Goal: Information Seeking & Learning: Learn about a topic

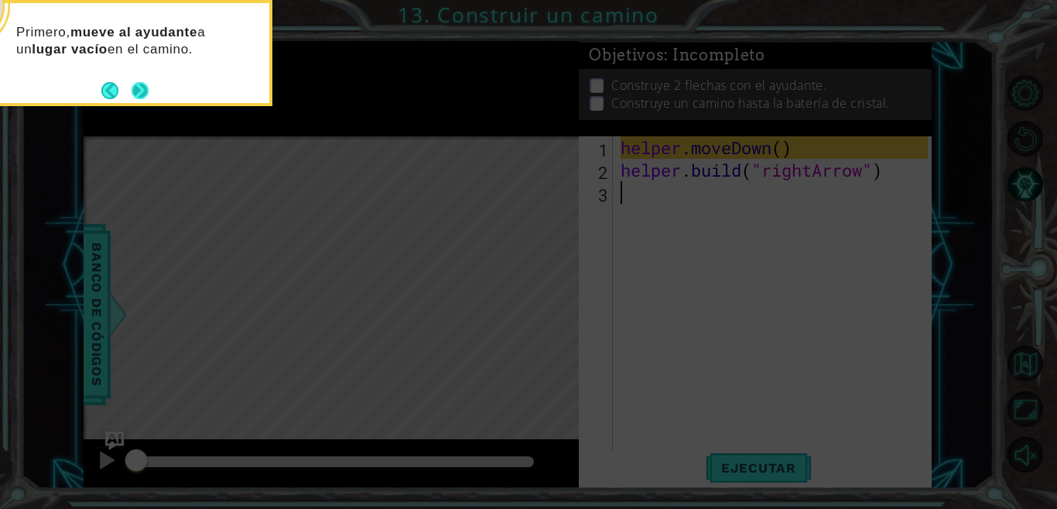
click at [142, 84] on button "Next" at bounding box center [140, 90] width 17 height 17
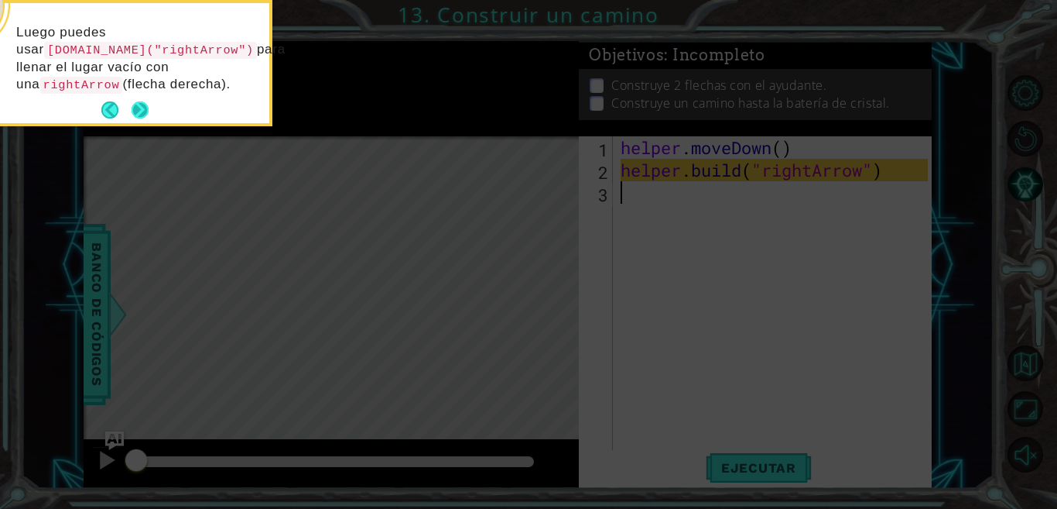
click at [138, 101] on button "Next" at bounding box center [140, 109] width 17 height 17
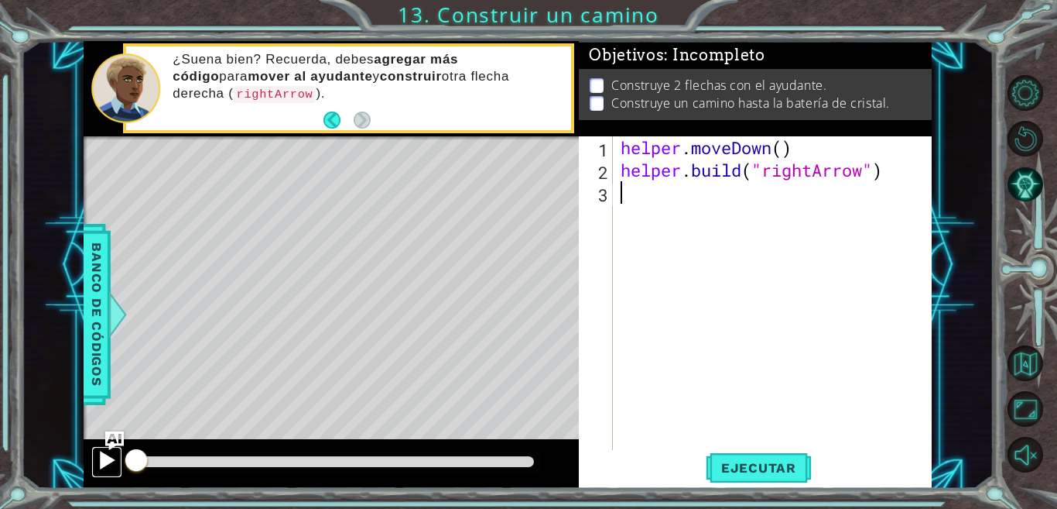
click at [106, 451] on div at bounding box center [107, 460] width 20 height 20
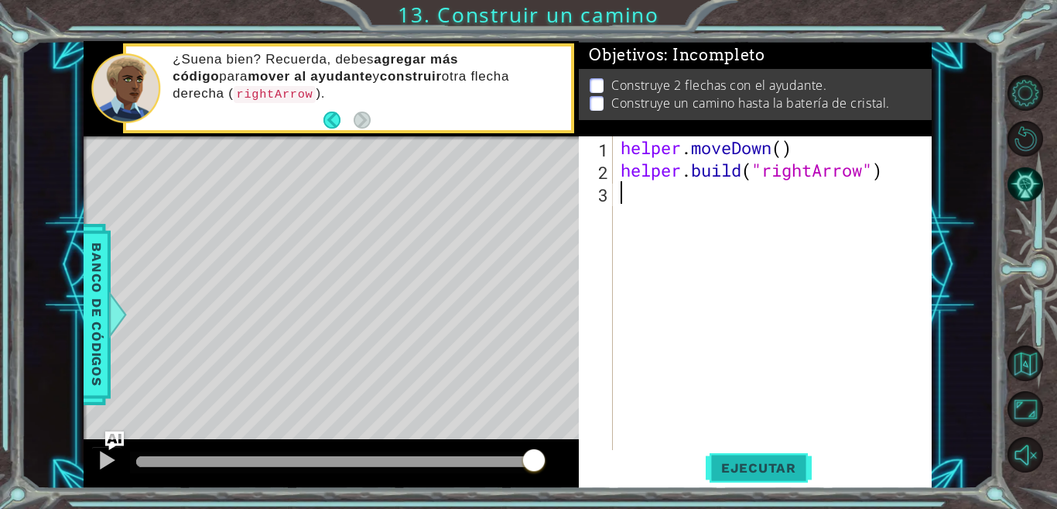
click at [758, 463] on span "Ejecutar" at bounding box center [759, 467] width 106 height 15
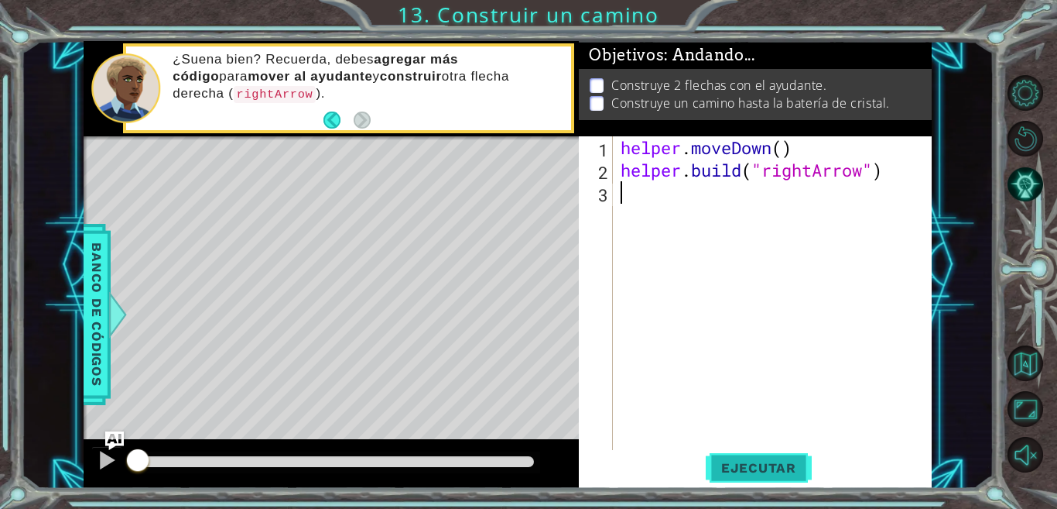
click at [759, 464] on span "Ejecutar" at bounding box center [759, 467] width 106 height 15
click at [759, 463] on span "Ejecutar" at bounding box center [759, 467] width 106 height 15
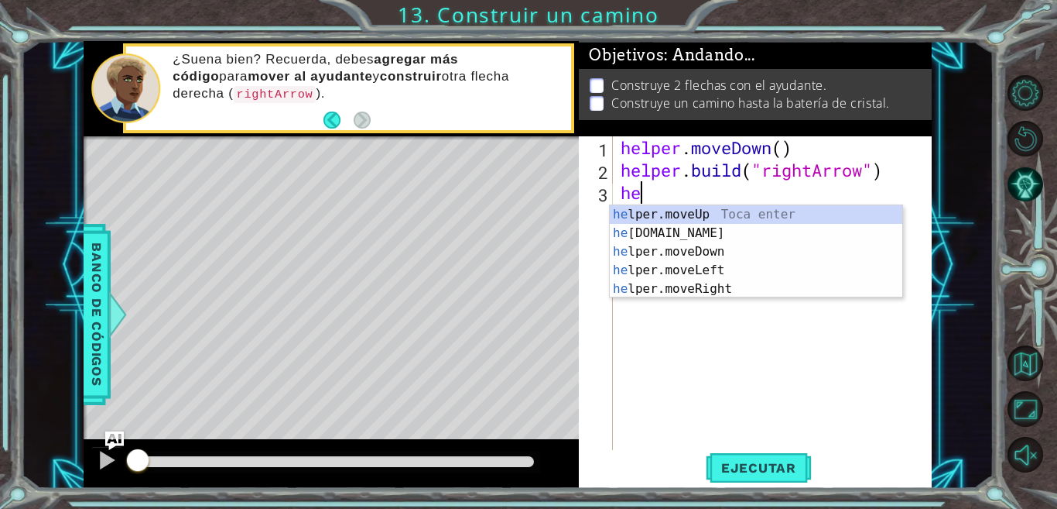
type textarea "hel"
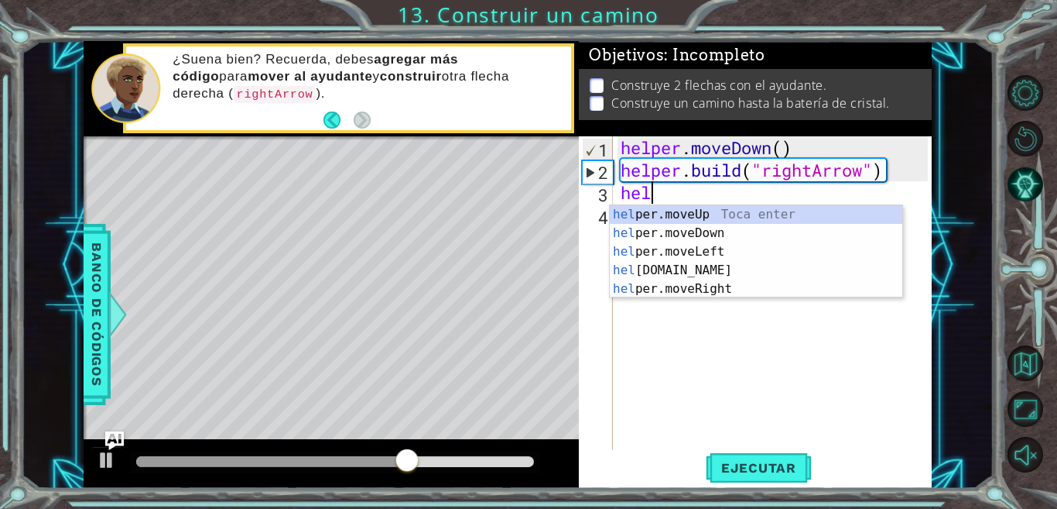
click at [657, 399] on div "helper . moveDown ( ) helper . build ( "rightArrow" ) hel" at bounding box center [777, 315] width 318 height 359
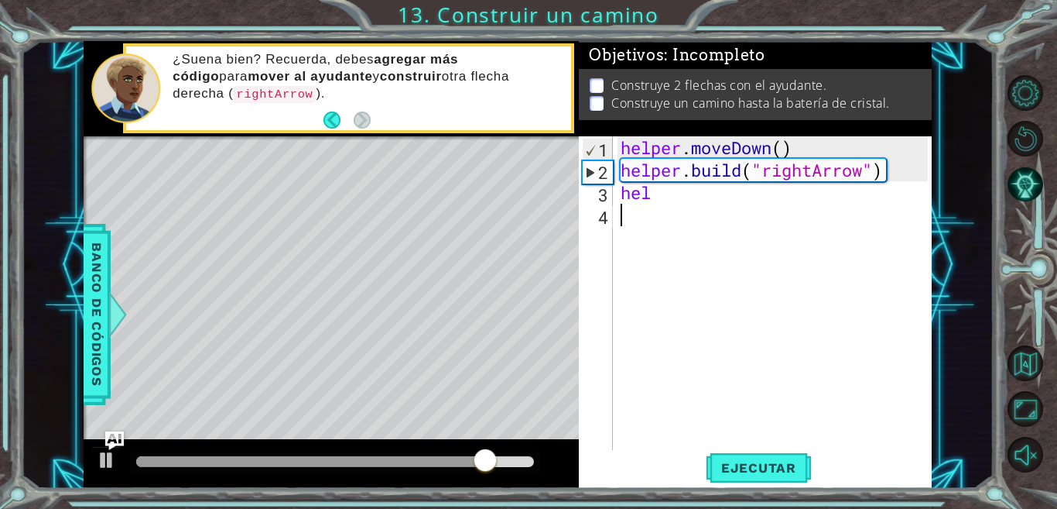
scroll to position [0, 0]
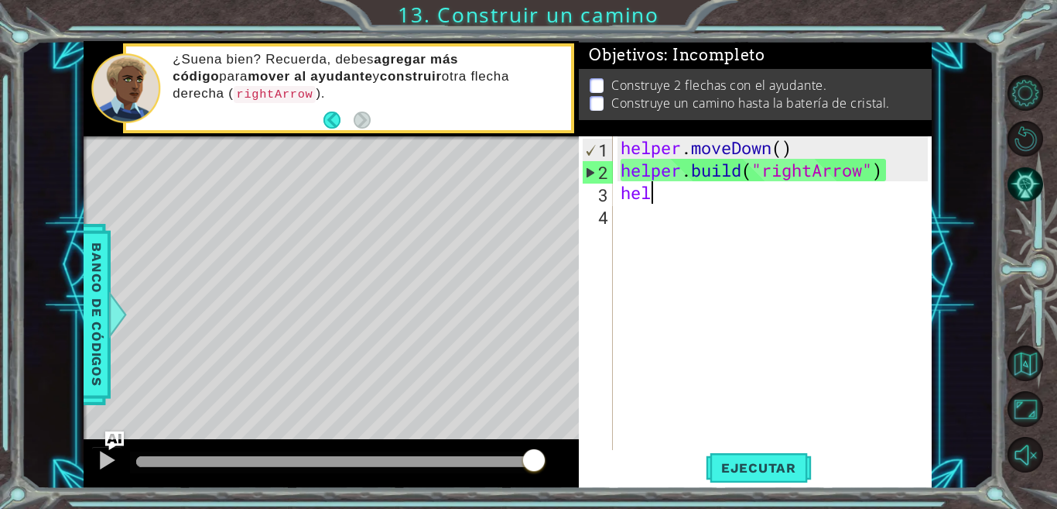
click at [681, 193] on div "helper . moveDown ( ) helper . build ( "rightArrow" ) hel" at bounding box center [777, 315] width 318 height 359
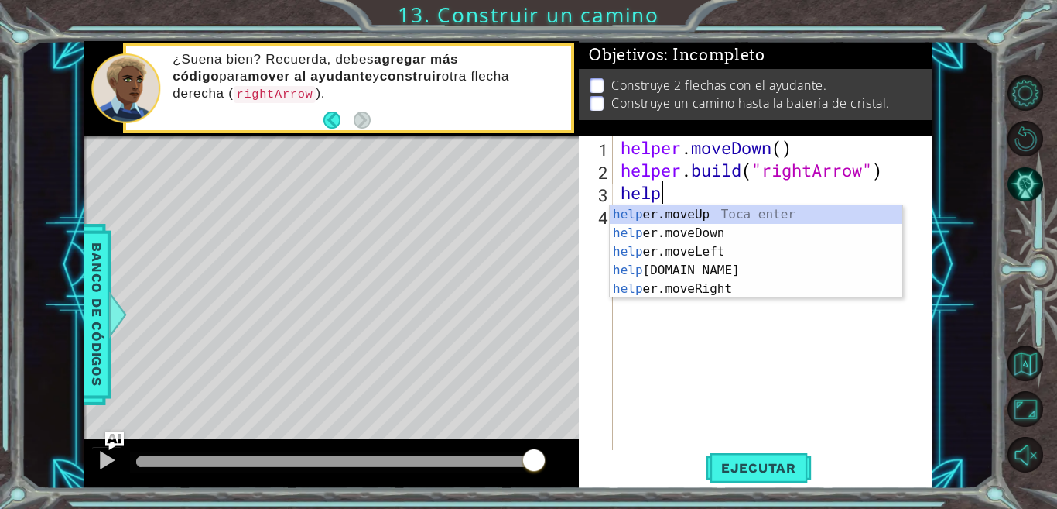
scroll to position [0, 1]
click at [695, 281] on div "help er.moveUp Toca enter help er.moveDown Toca enter help er.moveLeft Toca ent…" at bounding box center [756, 270] width 293 height 130
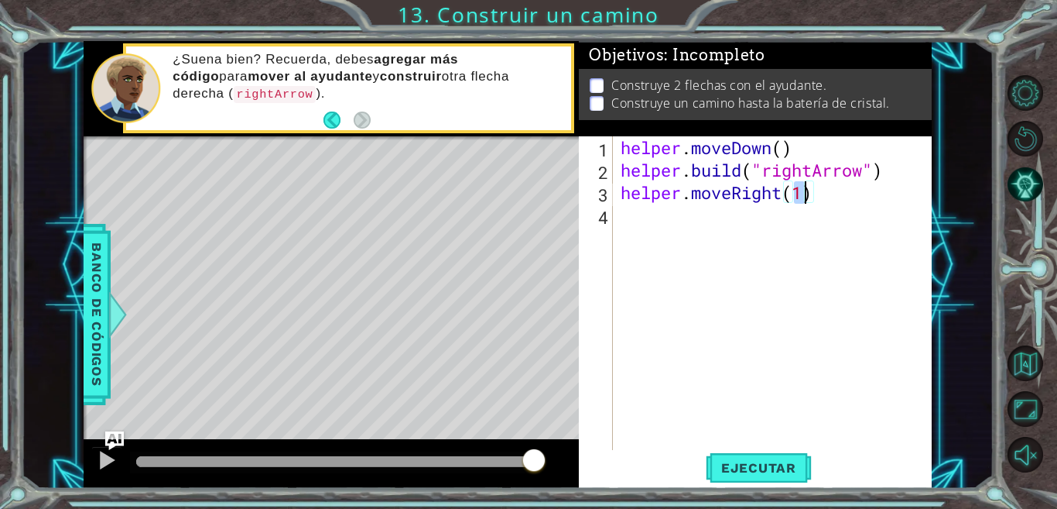
type textarea "helper.moveRight(3)"
click at [672, 222] on div "helper . moveDown ( ) helper . build ( "rightArrow" ) helper . moveRight ( 3 )" at bounding box center [777, 315] width 318 height 359
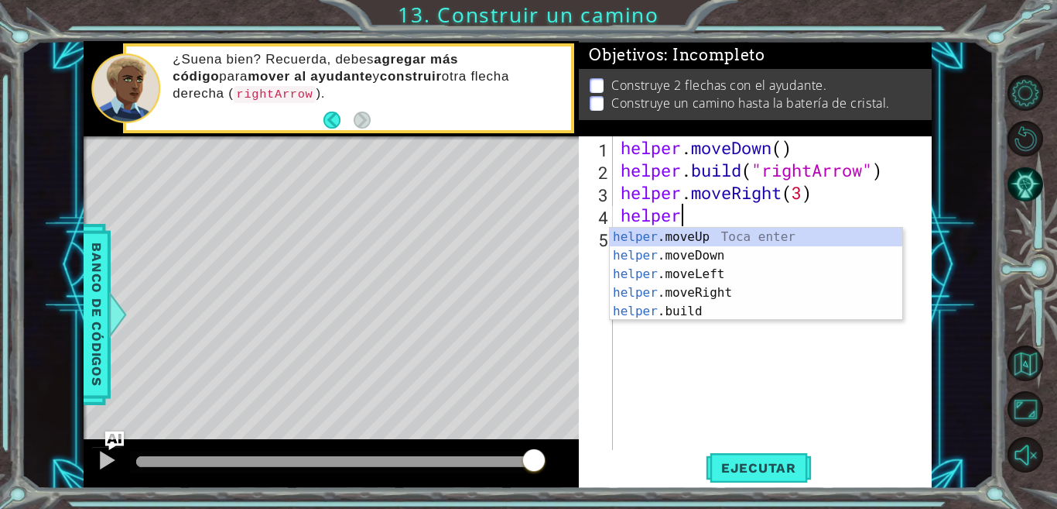
scroll to position [0, 2]
click at [687, 313] on div "helper .moveUp Toca enter helper .moveDown Toca enter helper .moveLeft Toca ent…" at bounding box center [756, 293] width 293 height 130
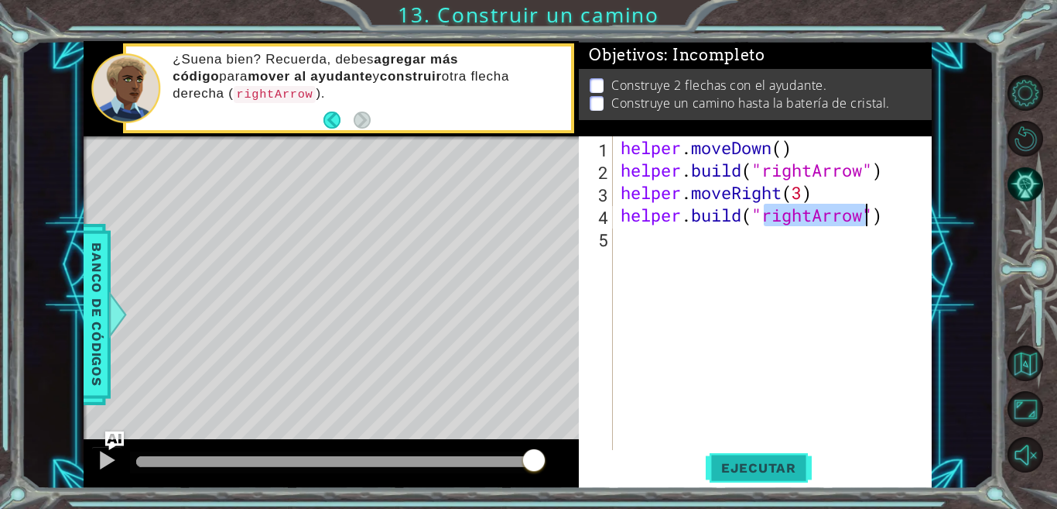
type textarea "[DOMAIN_NAME]("rightArrow")"
click at [741, 461] on span "Ejecutar" at bounding box center [759, 467] width 106 height 15
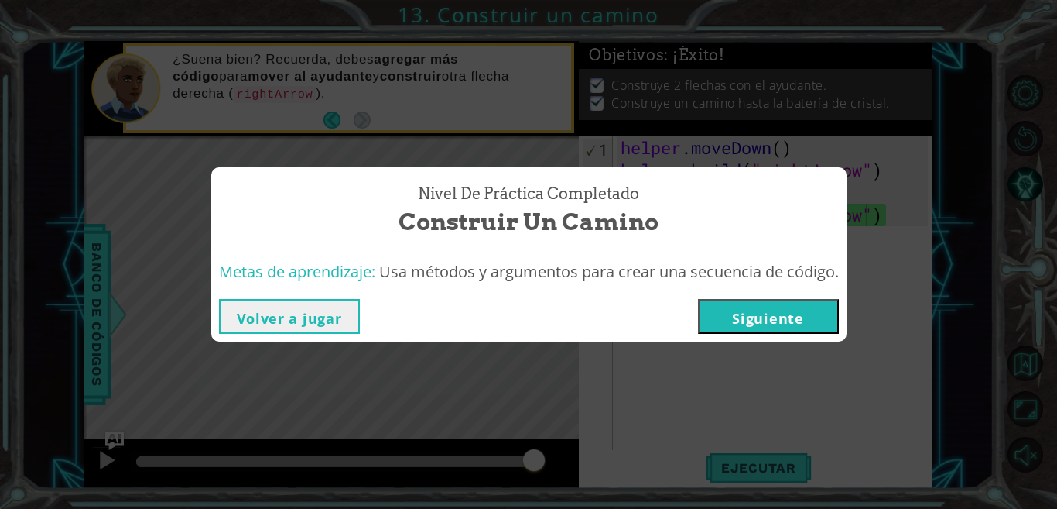
click at [807, 320] on button "Siguiente" at bounding box center [768, 316] width 141 height 35
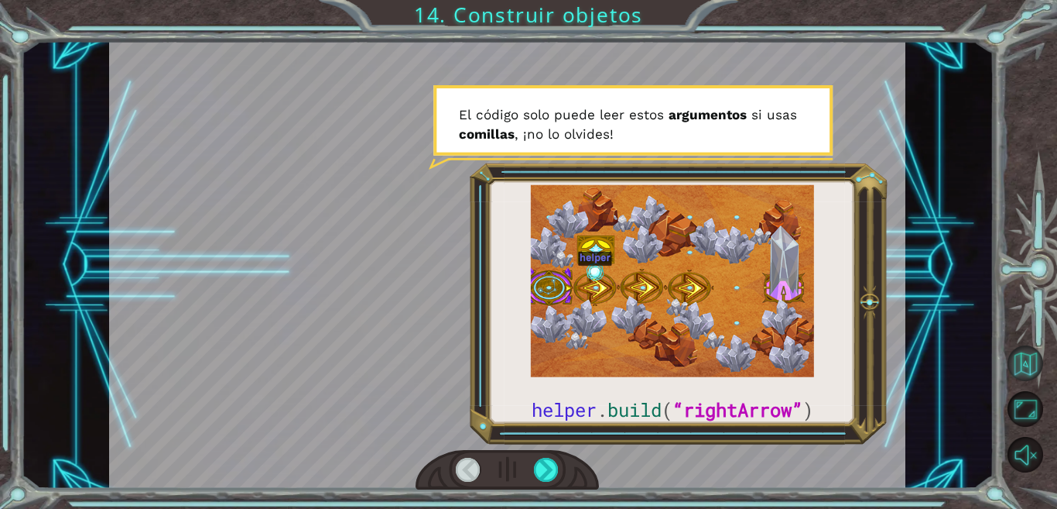
click at [1031, 359] on button "Volver al mapa" at bounding box center [1026, 363] width 36 height 36
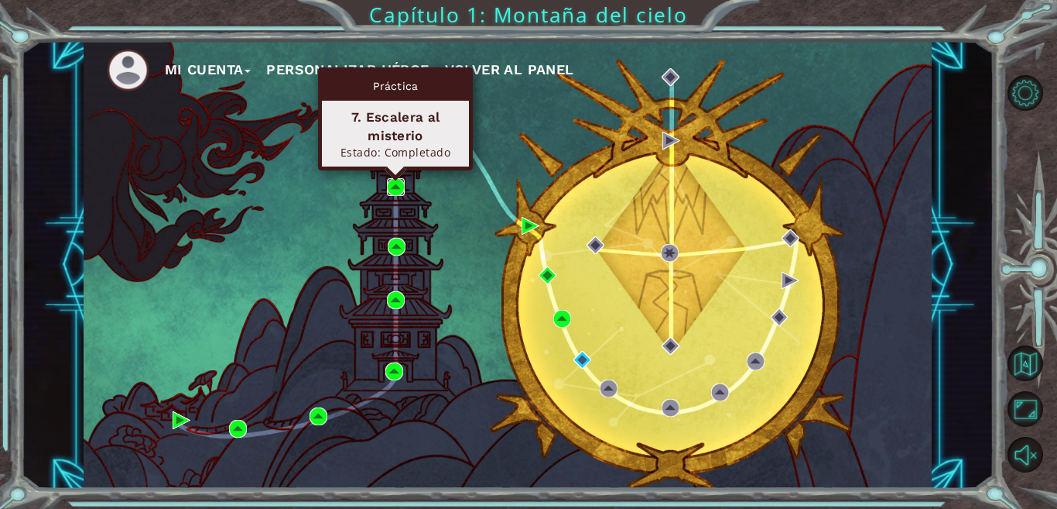
click at [395, 187] on img at bounding box center [396, 187] width 18 height 18
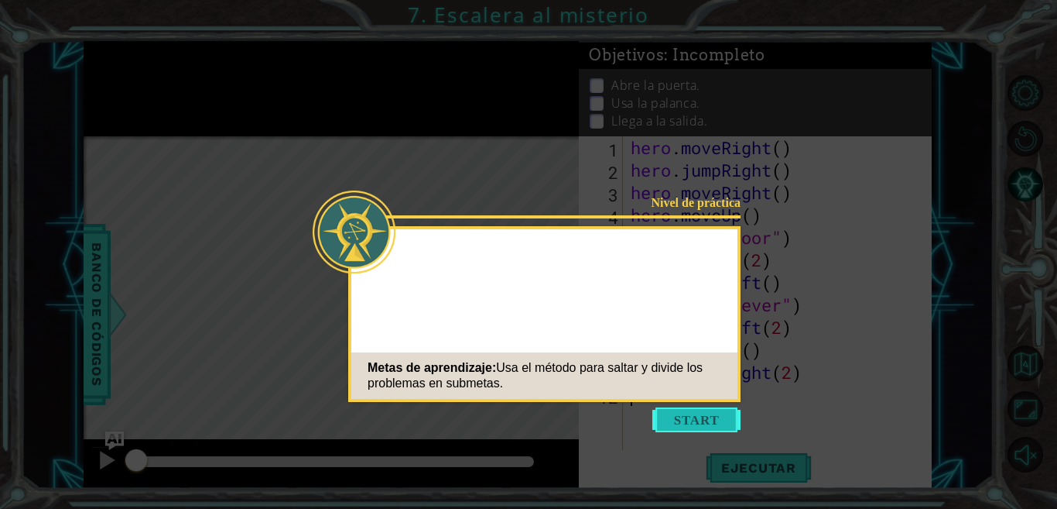
click at [721, 414] on button "Start" at bounding box center [697, 419] width 88 height 25
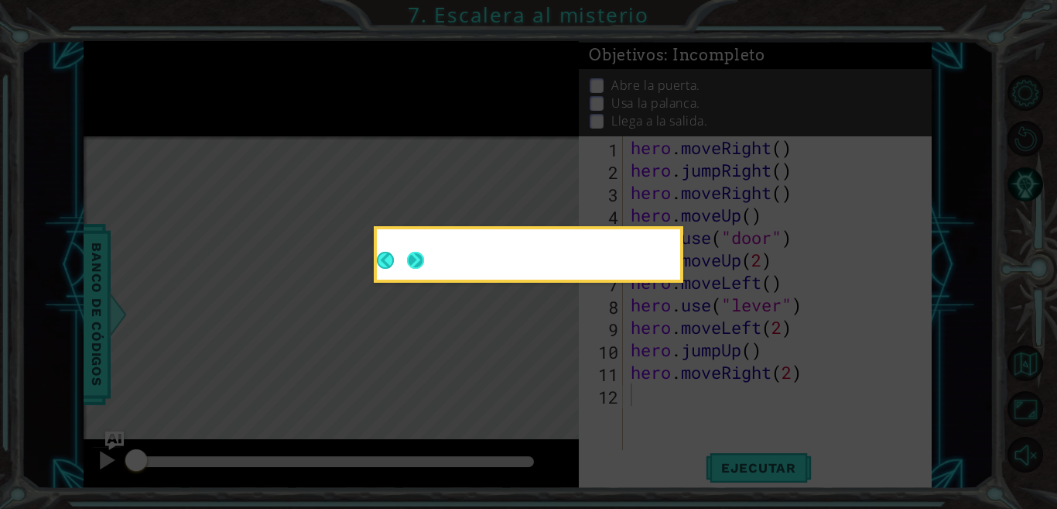
click at [418, 254] on button "Next" at bounding box center [415, 260] width 17 height 17
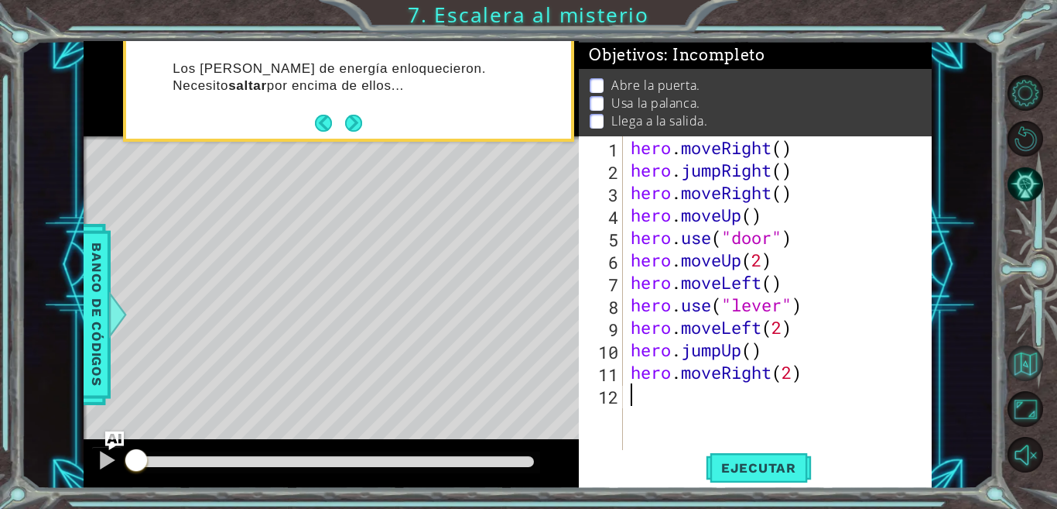
click at [1025, 360] on button "Volver al mapa" at bounding box center [1026, 363] width 36 height 36
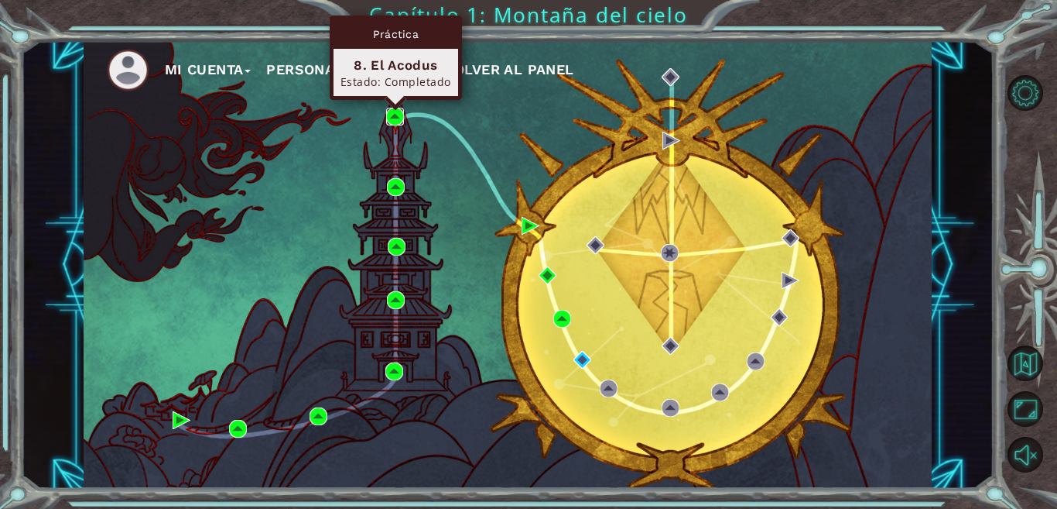
click at [391, 115] on img at bounding box center [395, 117] width 18 height 18
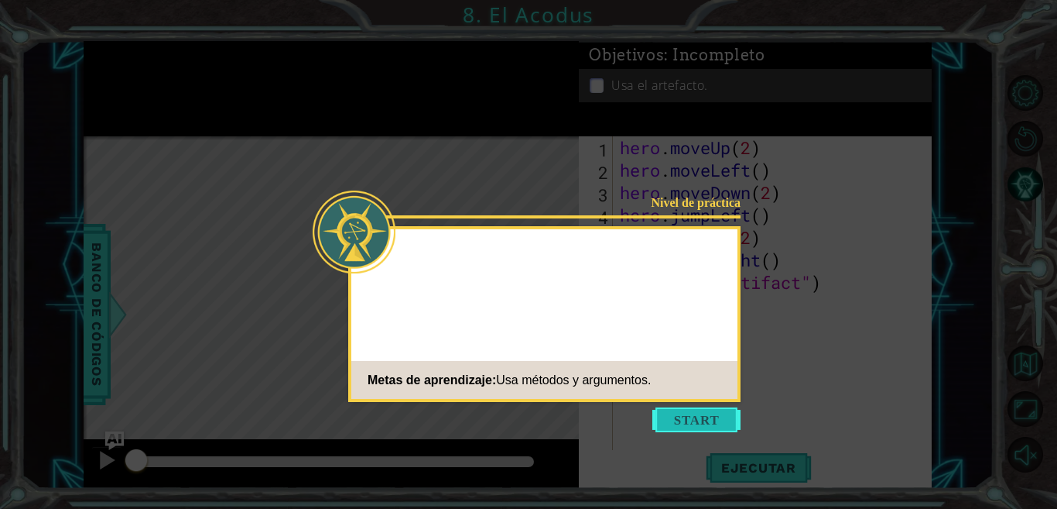
click at [708, 420] on button "Start" at bounding box center [697, 419] width 88 height 25
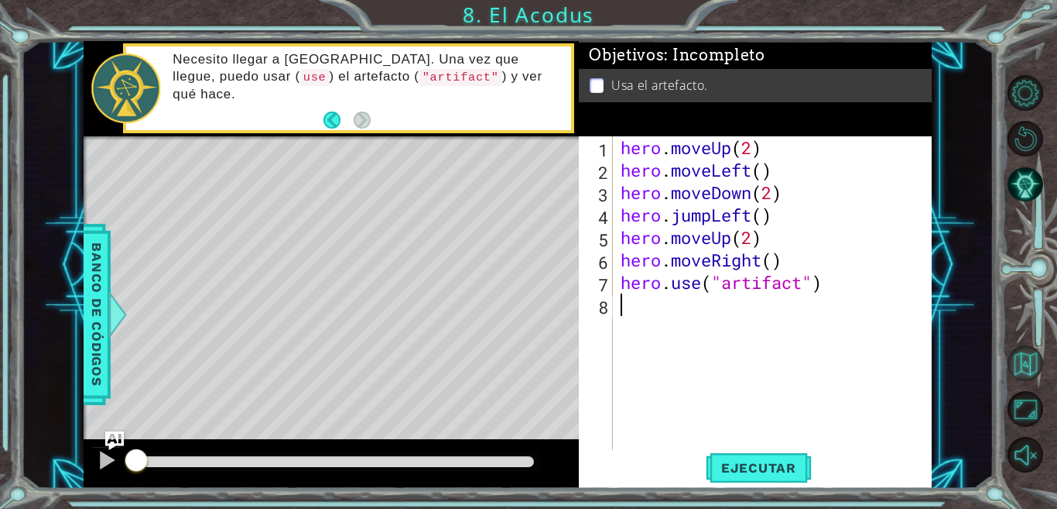
click at [1013, 365] on button "Volver al mapa" at bounding box center [1026, 363] width 36 height 36
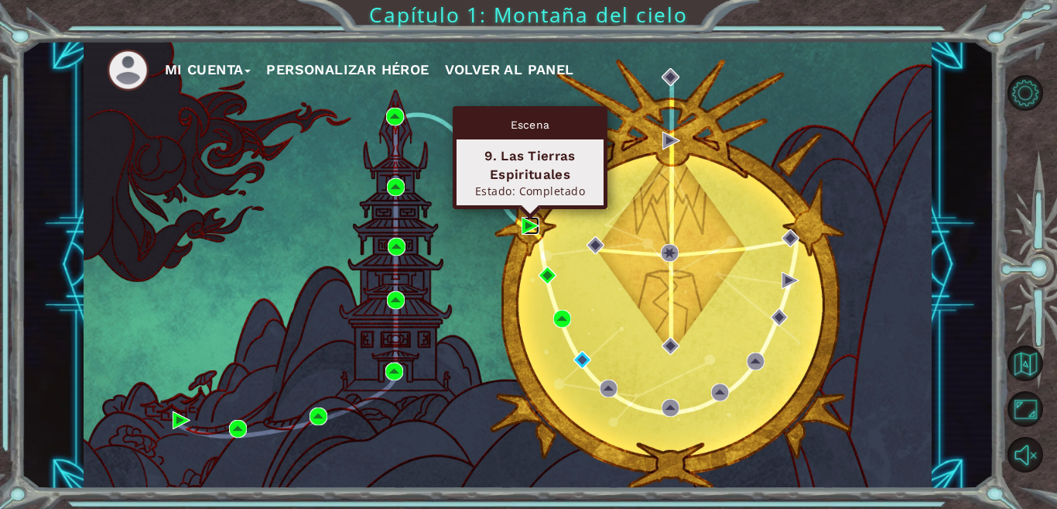
click at [526, 221] on img at bounding box center [531, 226] width 18 height 18
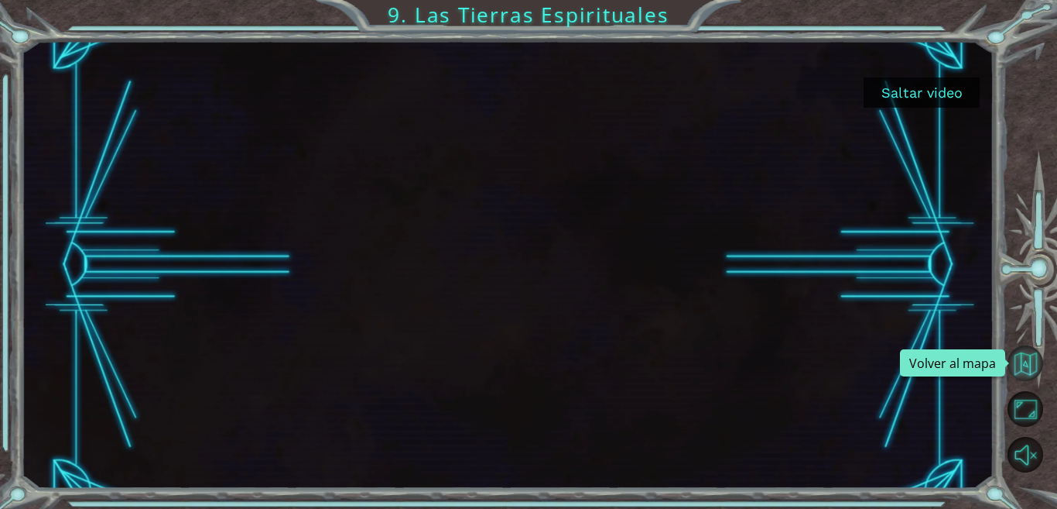
click at [1030, 368] on button "Volver al mapa" at bounding box center [1026, 363] width 36 height 36
